Goal: Task Accomplishment & Management: Use online tool/utility

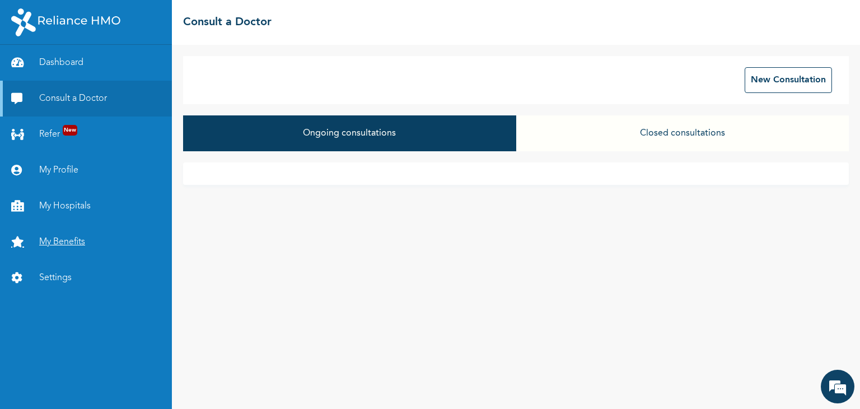
click at [53, 249] on link "My Benefits" at bounding box center [86, 242] width 172 height 36
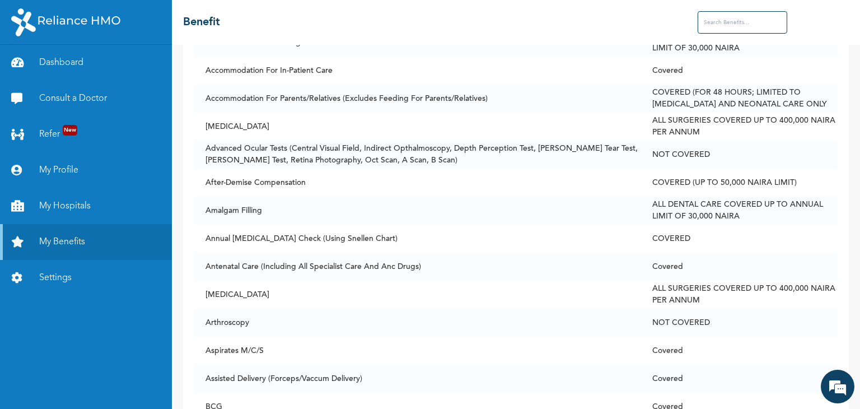
scroll to position [293, 0]
click at [282, 76] on td "Accommodation For In-Patient Care" at bounding box center [417, 70] width 446 height 28
click at [53, 208] on link "My Hospitals" at bounding box center [86, 206] width 172 height 36
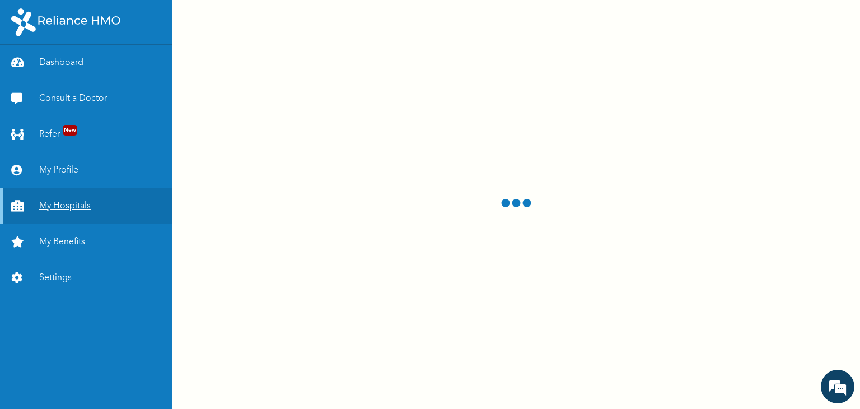
click at [53, 208] on link "My Hospitals" at bounding box center [86, 206] width 172 height 36
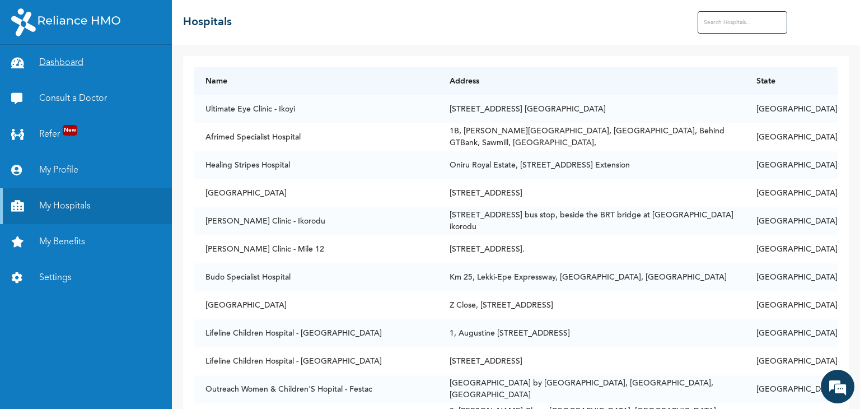
click at [69, 60] on link "Dashboard" at bounding box center [86, 63] width 172 height 36
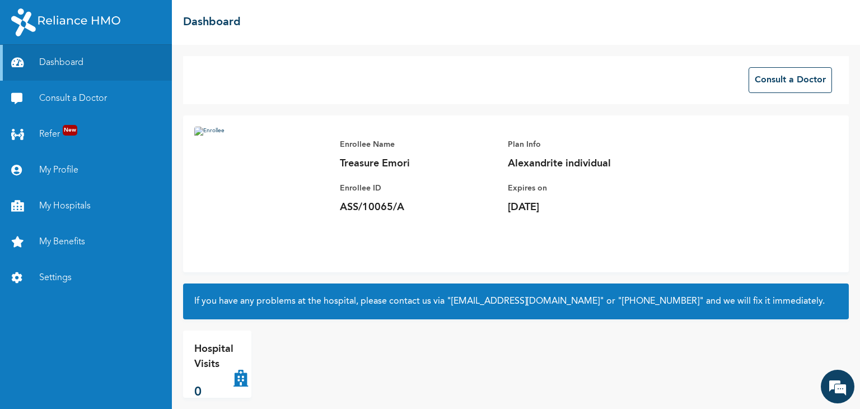
scroll to position [11, 0]
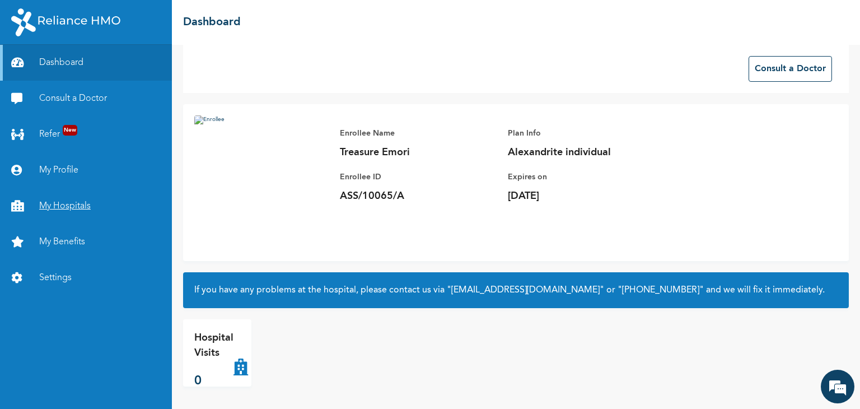
click at [66, 206] on link "My Hospitals" at bounding box center [86, 206] width 172 height 36
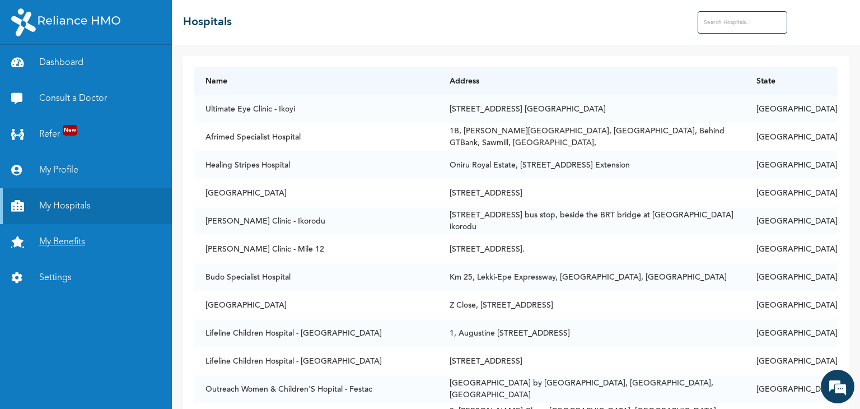
click at [72, 236] on link "My Benefits" at bounding box center [86, 242] width 172 height 36
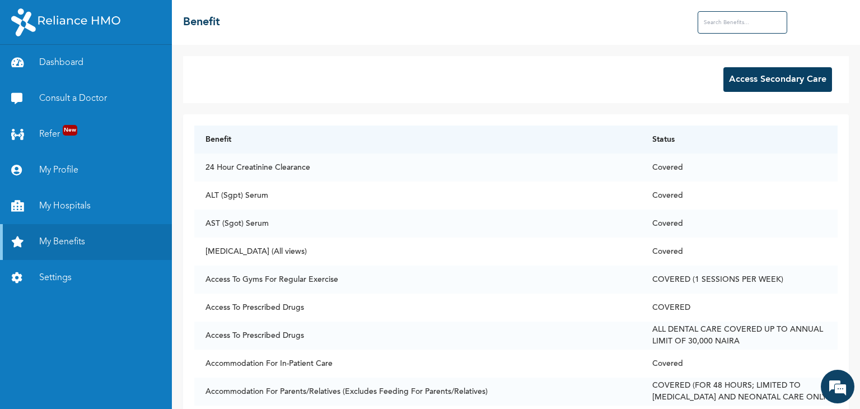
click at [790, 83] on button "Access Secondary Care" at bounding box center [778, 79] width 109 height 25
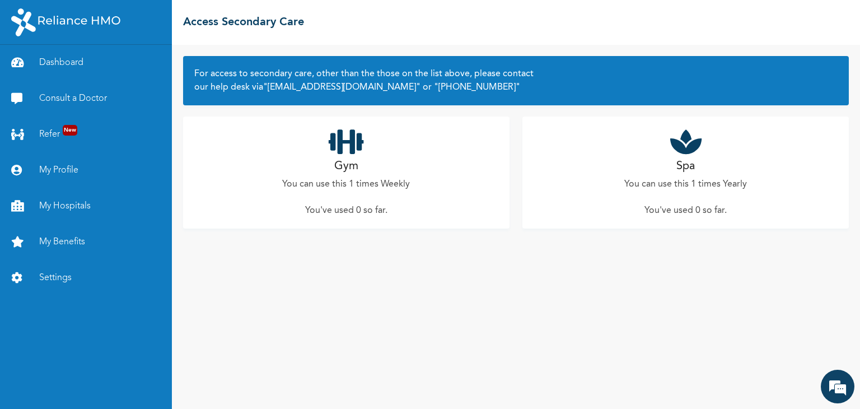
click at [439, 181] on div "Gym You can use this 1 times Weekly You've used 0 so far ." at bounding box center [346, 172] width 327 height 112
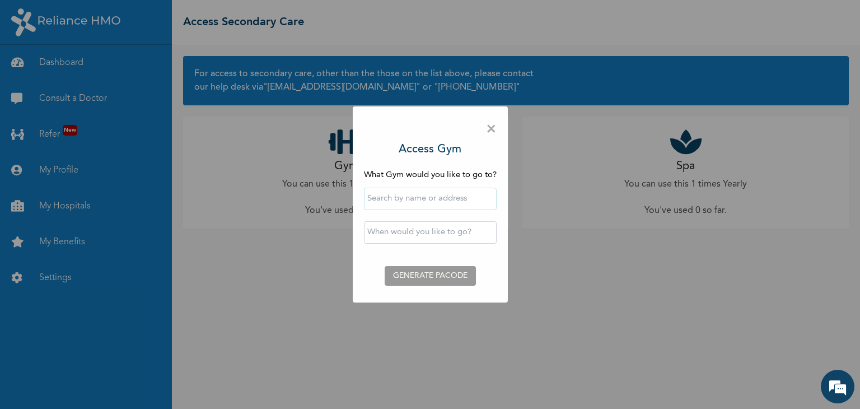
click at [444, 201] on input "text" at bounding box center [430, 199] width 133 height 22
type input "A2E Fitness World"
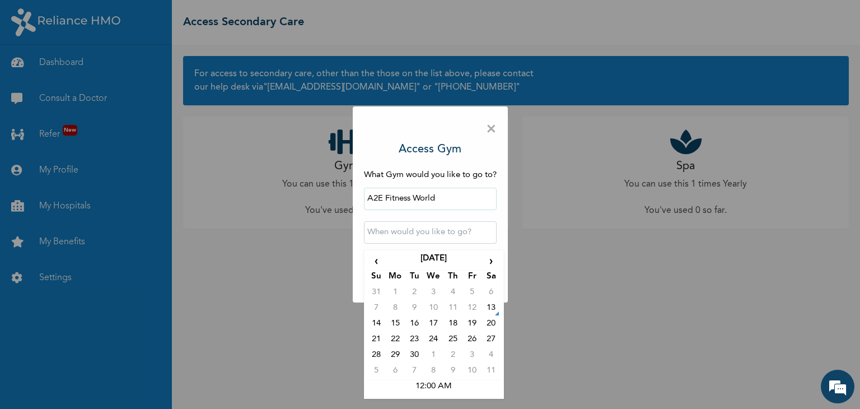
click at [397, 237] on input "text" at bounding box center [430, 232] width 133 height 22
click at [490, 310] on td "13" at bounding box center [491, 310] width 19 height 16
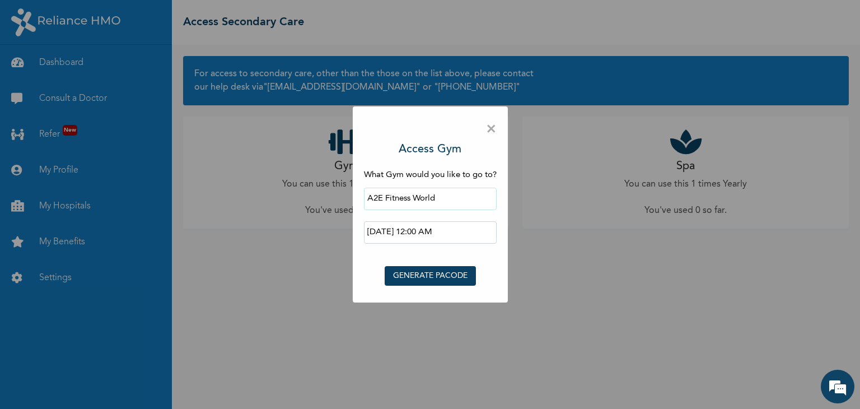
click at [440, 231] on input "[DATE] 12:00 AM" at bounding box center [430, 232] width 133 height 22
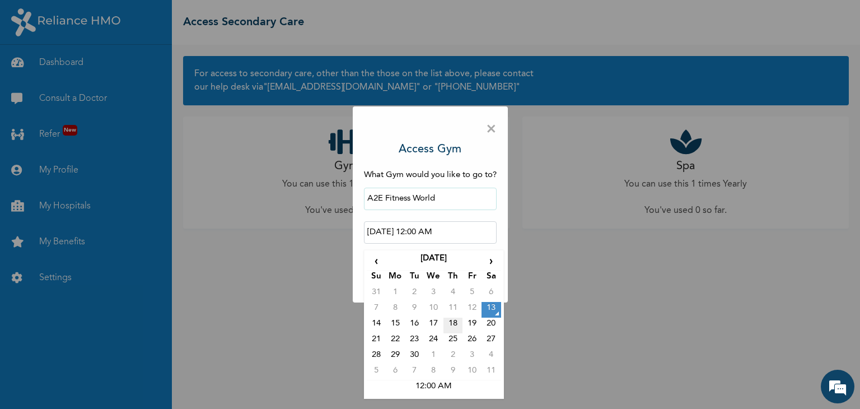
click at [453, 327] on td "18" at bounding box center [453, 326] width 19 height 16
click at [425, 229] on input "[DATE] 12:00 AM" at bounding box center [430, 232] width 133 height 22
click at [422, 389] on td "12:00 AM" at bounding box center [434, 388] width 134 height 16
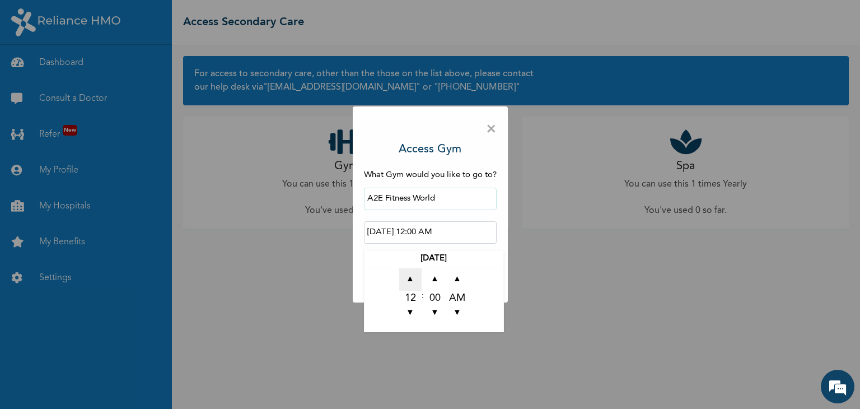
click at [408, 283] on span "▲" at bounding box center [410, 279] width 22 height 22
click at [453, 312] on span "▼" at bounding box center [457, 313] width 22 height 22
type input "[DATE] 01:00 PM"
click at [491, 215] on div "A2E Fitness World" at bounding box center [430, 199] width 133 height 34
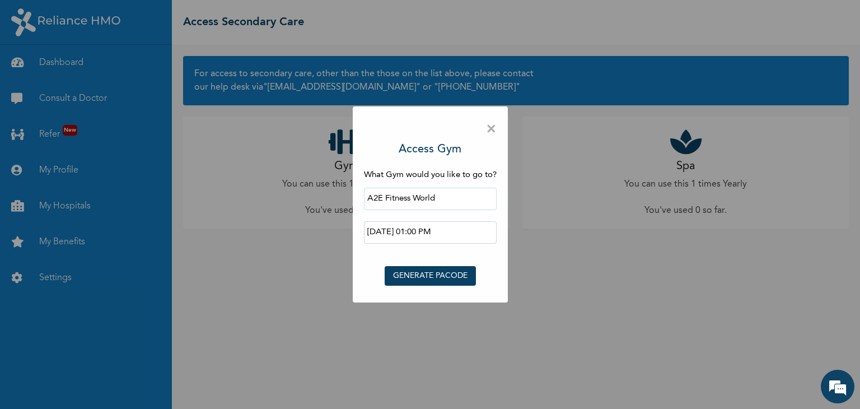
click at [423, 269] on button "GENERATE PACODE" at bounding box center [430, 276] width 91 height 20
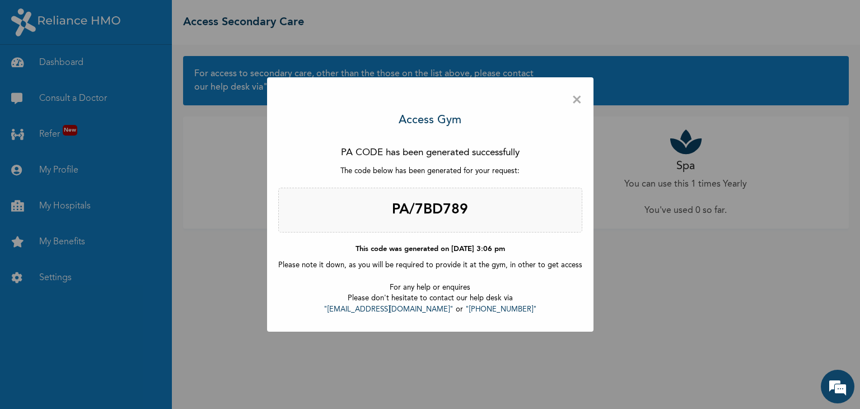
click at [576, 104] on span "×" at bounding box center [577, 100] width 11 height 24
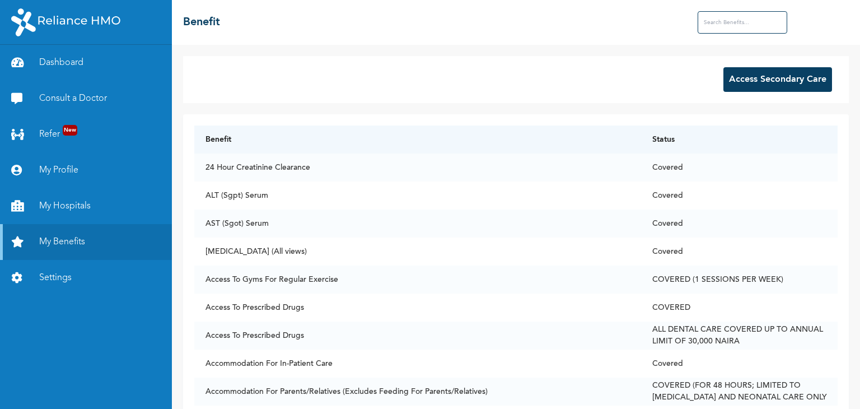
click at [805, 76] on button "Access Secondary Care" at bounding box center [778, 79] width 109 height 25
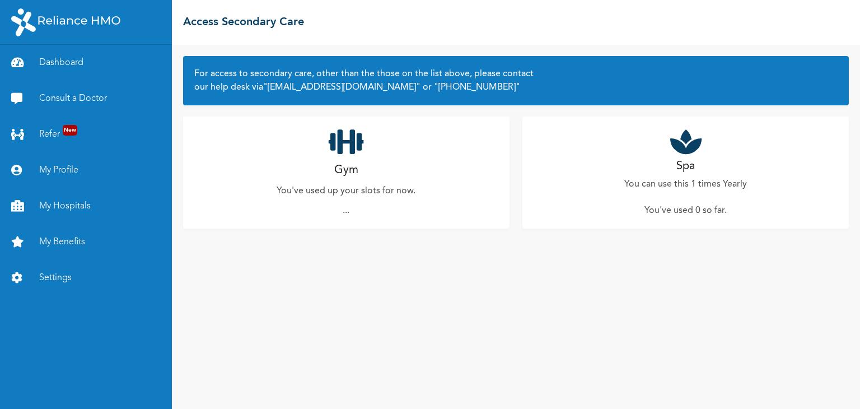
click at [520, 83] on link ""[PHONE_NUMBER]"" at bounding box center [476, 87] width 88 height 9
click at [342, 170] on h2 "Gym" at bounding box center [346, 170] width 24 height 17
click at [409, 198] on p "You've used up your slots for now." at bounding box center [346, 190] width 139 height 13
click at [351, 204] on div "Gym You've used up your slots for now. ..." at bounding box center [346, 172] width 327 height 112
